Goal: Transaction & Acquisition: Purchase product/service

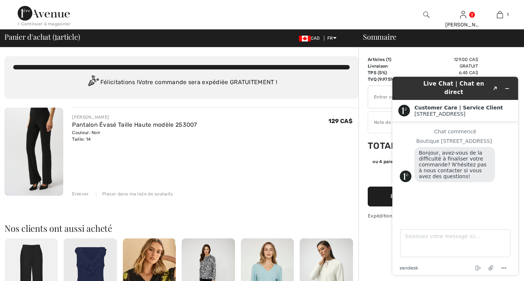
click at [231, 114] on div "JOSEPH RIBKOFF Pantalon Évasé Taille Haute modèle 253007 Couleur: Noir Taille: …" at bounding box center [215, 128] width 286 height 29
click at [229, 127] on div "JOSEPH RIBKOFF Pantalon Évasé Taille Haute modèle 253007 Couleur: Noir Taille: …" at bounding box center [215, 128] width 286 height 29
click at [506, 86] on icon "Réduire le widget" at bounding box center [506, 88] width 5 height 5
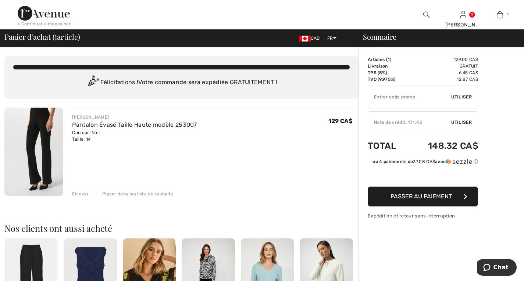
click at [40, 117] on img at bounding box center [33, 152] width 59 height 88
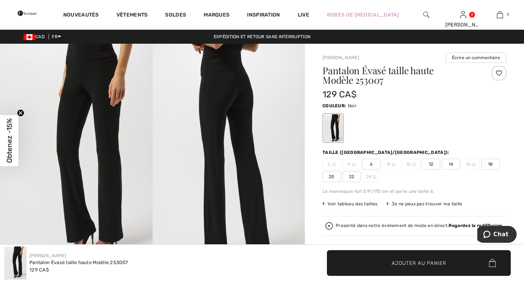
click at [258, 154] on img at bounding box center [229, 158] width 153 height 228
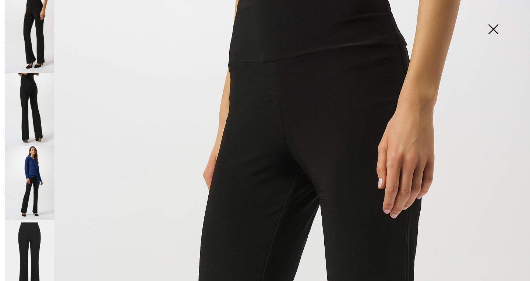
click at [47, 32] on img at bounding box center [29, 36] width 49 height 73
click at [43, 89] on img at bounding box center [29, 109] width 49 height 73
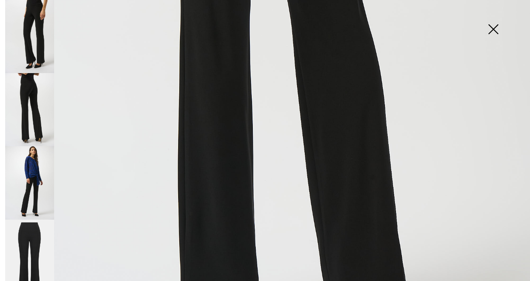
scroll to position [504, 0]
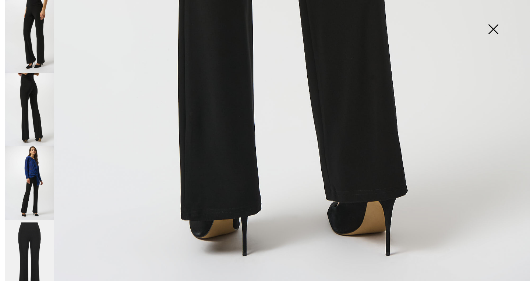
click at [29, 158] on img at bounding box center [29, 182] width 49 height 73
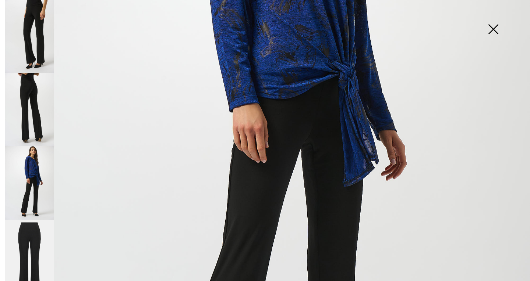
scroll to position [246, 0]
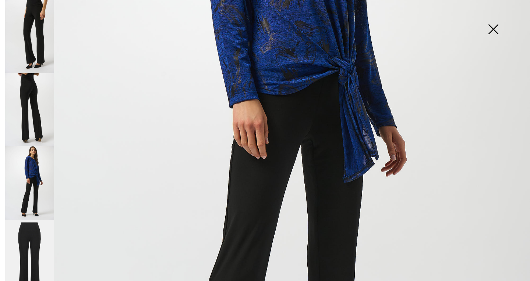
click at [25, 242] on img at bounding box center [29, 257] width 49 height 74
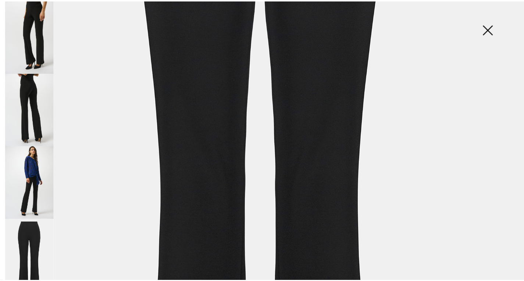
scroll to position [505, 0]
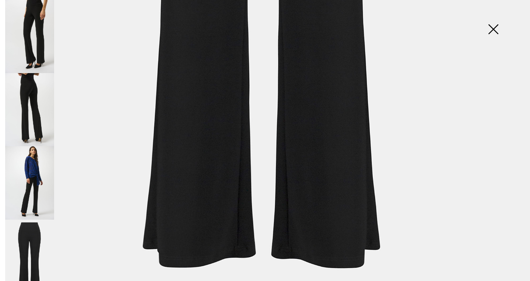
click at [489, 28] on img at bounding box center [492, 30] width 37 height 38
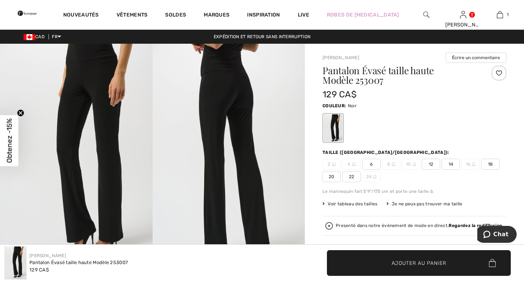
scroll to position [496, 0]
click at [362, 204] on span "Voir tableau des tailles" at bounding box center [349, 204] width 55 height 7
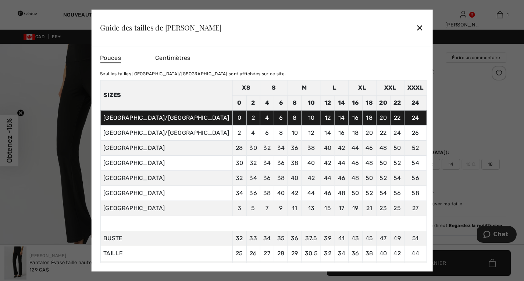
click at [416, 25] on div "✕" at bounding box center [420, 27] width 8 height 15
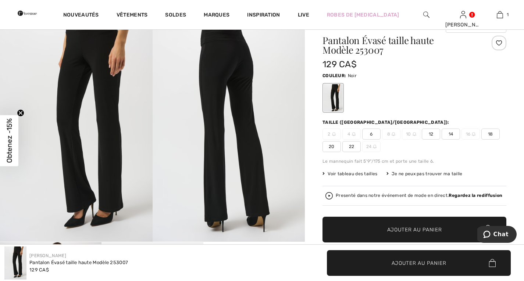
scroll to position [0, 0]
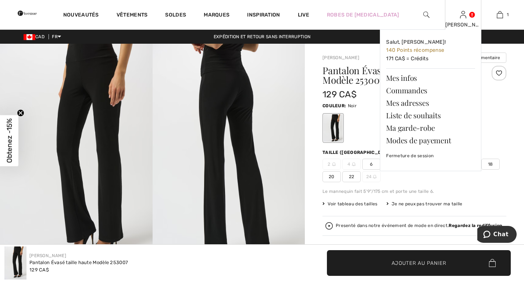
click at [464, 19] on div "Odette Salut, Odette! 140 Points récompense 171 CA$ = Crédits Mes infos Command…" at bounding box center [463, 14] width 37 height 29
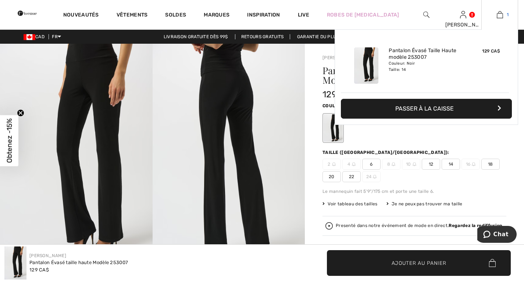
click at [503, 18] on link "1" at bounding box center [500, 14] width 36 height 9
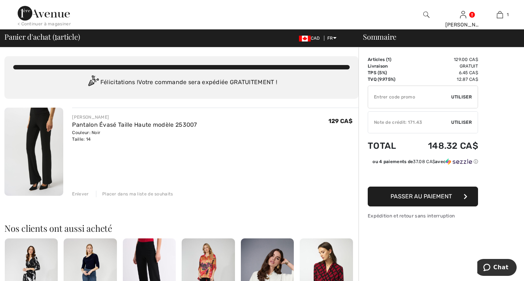
click at [427, 123] on div "Note de crédit: 171.43" at bounding box center [409, 122] width 83 height 7
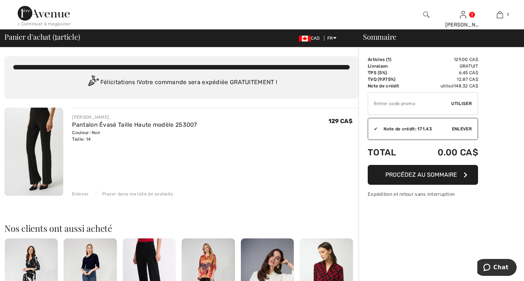
click at [47, 24] on div "< Continuer à magasiner" at bounding box center [44, 24] width 53 height 7
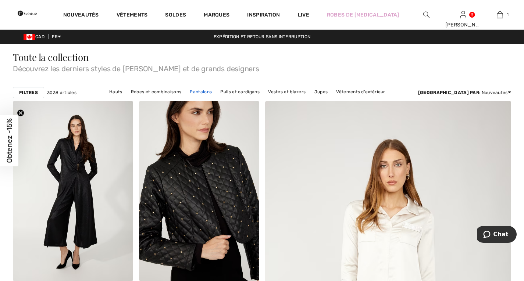
click at [215, 93] on link "Pantalons" at bounding box center [200, 92] width 29 height 10
click at [215, 90] on link "Pantalons" at bounding box center [200, 92] width 29 height 10
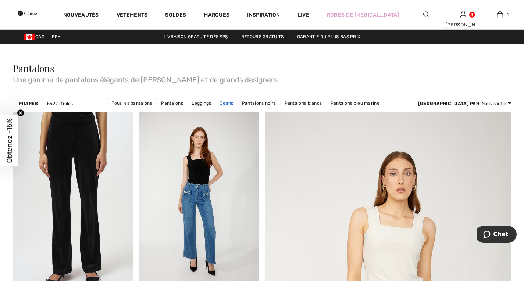
click at [216, 103] on link "Jeans" at bounding box center [226, 104] width 21 height 10
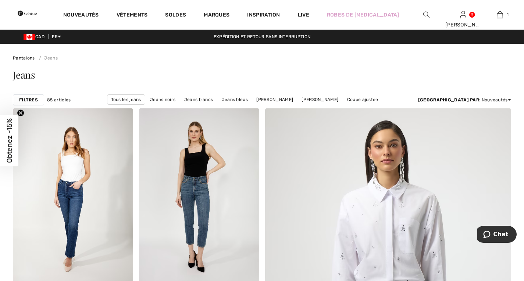
click at [33, 101] on strong "Filtres" at bounding box center [28, 100] width 19 height 7
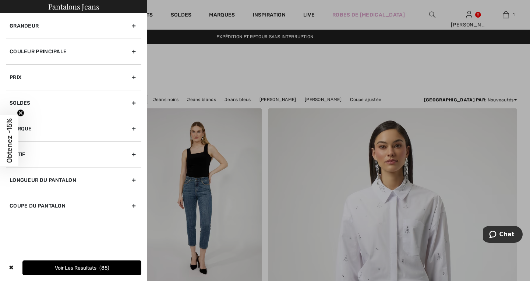
click at [135, 27] on div "Grandeur" at bounding box center [73, 25] width 135 height 25
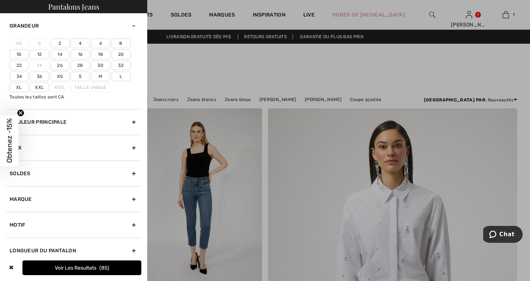
click at [64, 54] on label "14" at bounding box center [59, 55] width 19 height 10
click at [0, 0] on input"] "14" at bounding box center [0, 0] width 0 height 0
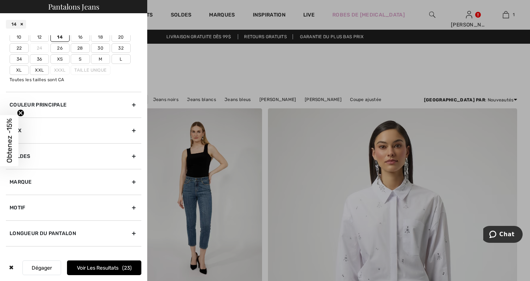
scroll to position [57, 0]
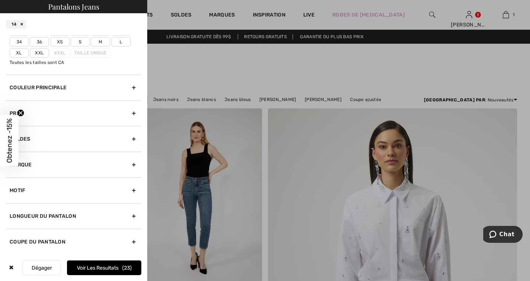
click at [132, 214] on div "Longueur du pantalon" at bounding box center [73, 216] width 135 height 26
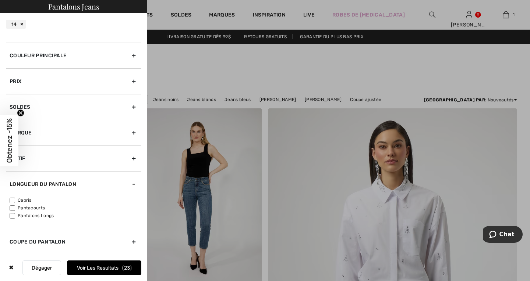
scroll to position [18, 0]
click at [32, 215] on label "Pantalons Longs" at bounding box center [76, 216] width 132 height 7
click at [104, 267] on button "Voir les resultats 23" at bounding box center [104, 268] width 74 height 15
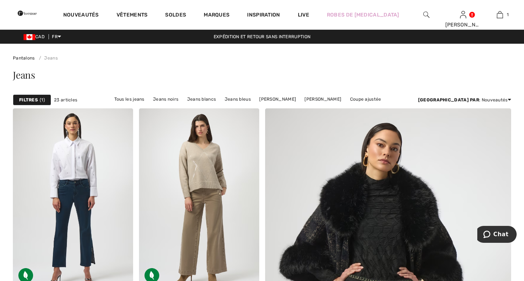
click at [39, 98] on div "Filtres 1" at bounding box center [32, 100] width 38 height 11
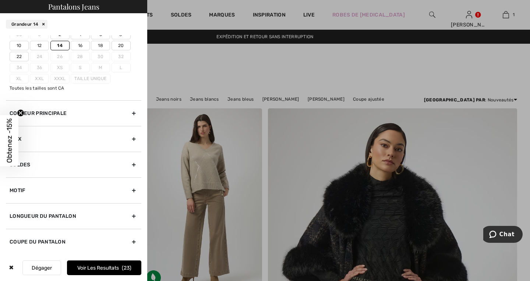
click at [128, 215] on div "Longueur du pantalon" at bounding box center [73, 216] width 135 height 26
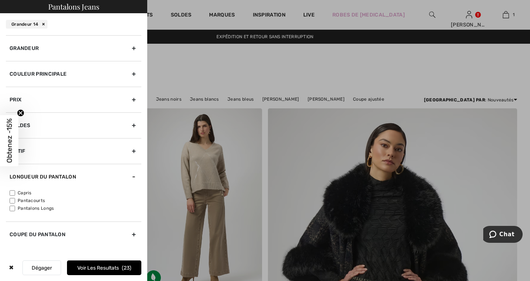
click at [11, 208] on input"] "Pantalons Longs" at bounding box center [13, 209] width 6 height 6
checkbox input"] "true"
drag, startPoint x: 110, startPoint y: 268, endPoint x: 112, endPoint y: 264, distance: 4.4
click at [111, 267] on button "Voir les resultats 9" at bounding box center [104, 268] width 74 height 15
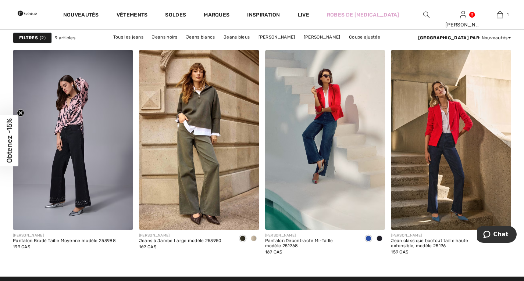
scroll to position [483, 0]
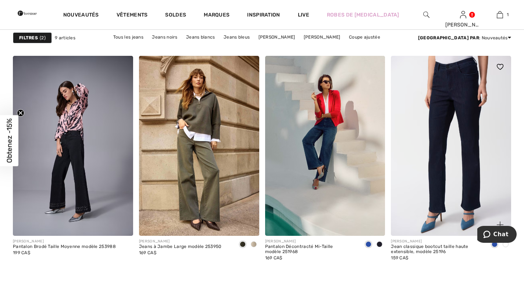
click at [474, 150] on img at bounding box center [451, 146] width 120 height 180
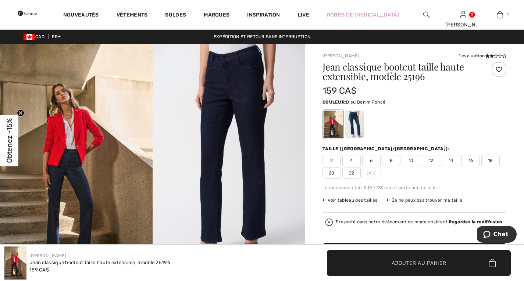
click at [456, 161] on span "14" at bounding box center [451, 160] width 18 height 11
click at [402, 260] on span "Ajouter au panier" at bounding box center [419, 263] width 55 height 8
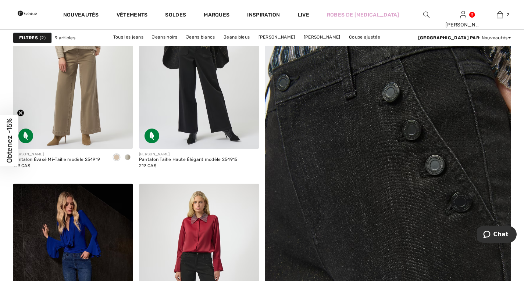
scroll to position [54, 0]
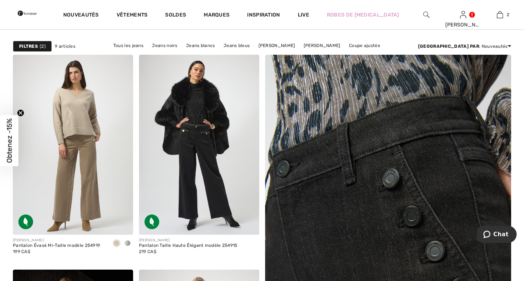
click at [345, 175] on img at bounding box center [387, 276] width 295 height 443
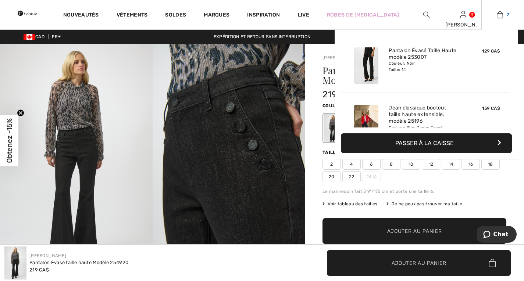
click at [503, 12] on img at bounding box center [500, 14] width 6 height 9
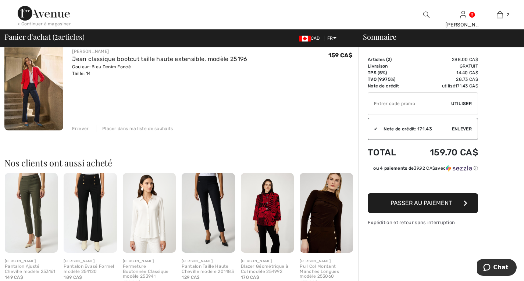
scroll to position [150, 0]
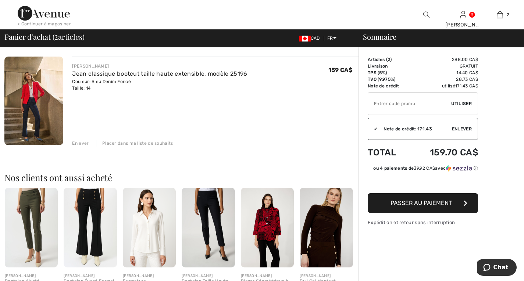
click at [407, 103] on input "TEXT" at bounding box center [409, 104] width 83 height 22
type input "SALEAVENUE"
click at [457, 103] on span "Utiliser" at bounding box center [461, 103] width 21 height 7
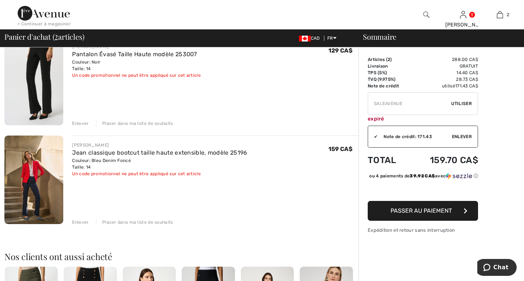
scroll to position [86, 0]
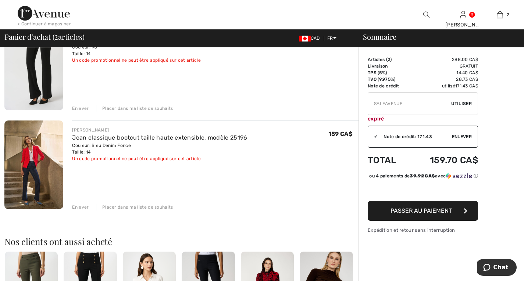
click at [146, 204] on div "Placer dans ma liste de souhaits" at bounding box center [134, 207] width 77 height 7
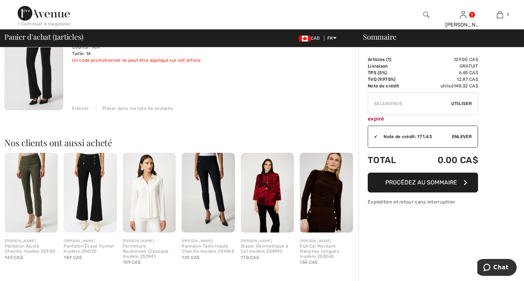
scroll to position [0, 0]
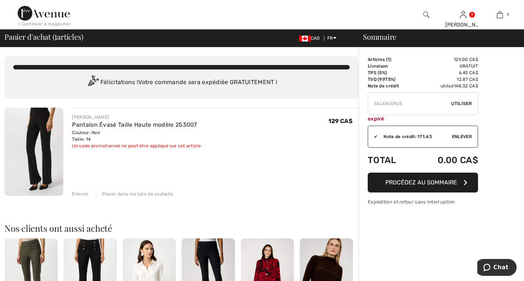
click at [434, 183] on span "Procédez au sommaire" at bounding box center [421, 182] width 72 height 7
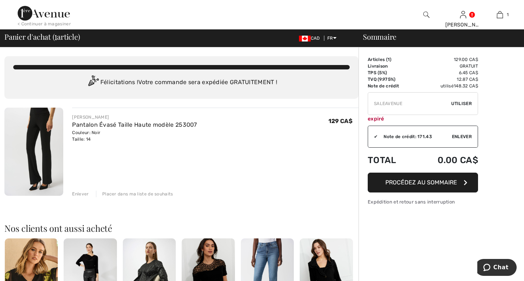
click at [156, 195] on div "Placer dans ma liste de souhaits" at bounding box center [134, 194] width 77 height 7
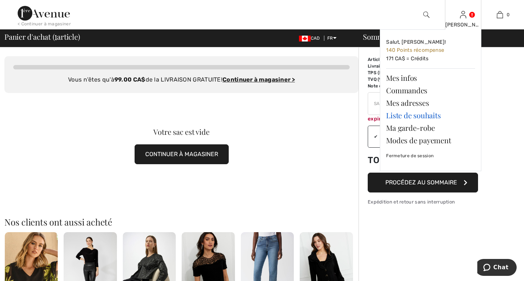
click at [415, 118] on link "Liste de souhaits" at bounding box center [430, 115] width 89 height 13
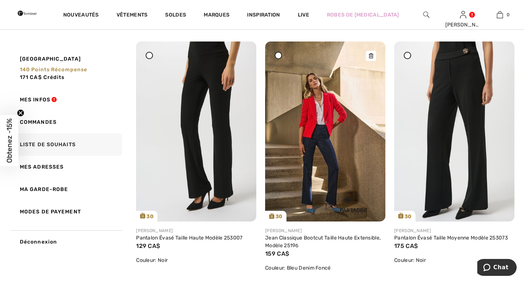
scroll to position [86, 0]
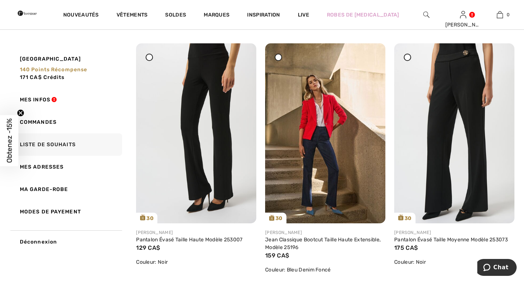
click at [280, 58] on div at bounding box center [278, 57] width 7 height 7
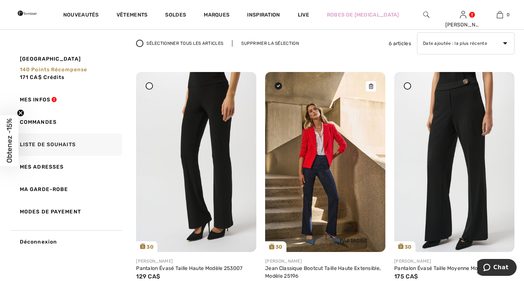
scroll to position [0, 0]
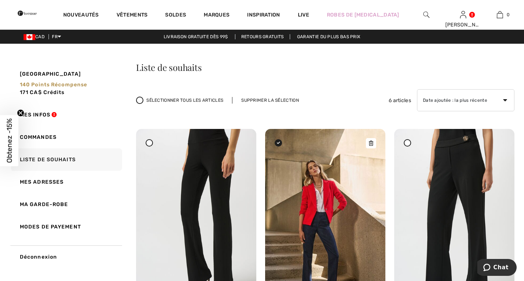
click at [316, 186] on img at bounding box center [325, 219] width 120 height 180
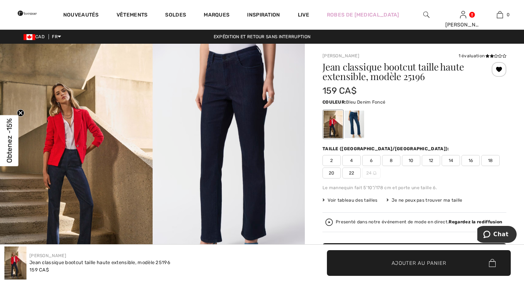
click at [455, 158] on span "14" at bounding box center [451, 160] width 18 height 11
click at [407, 265] on span "Ajouter au panier" at bounding box center [419, 263] width 55 height 8
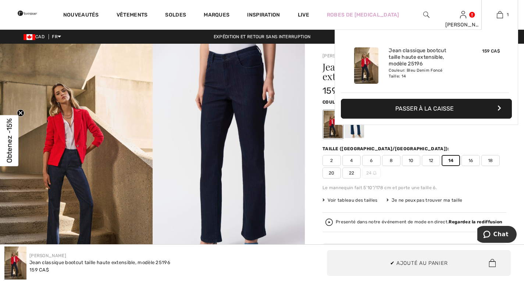
click at [420, 107] on button "Passer à la caisse" at bounding box center [426, 109] width 171 height 20
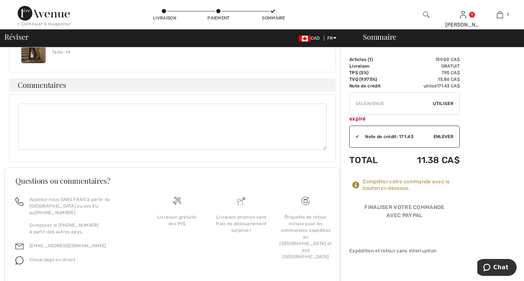
scroll to position [427, 0]
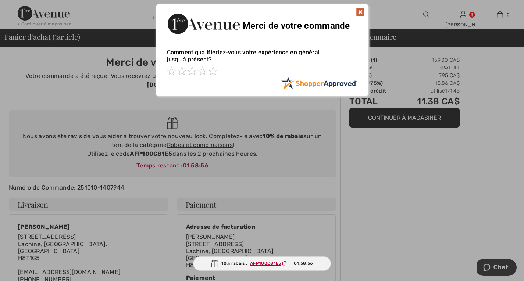
click at [360, 13] on img at bounding box center [360, 12] width 9 height 9
